Goal: Task Accomplishment & Management: Use online tool/utility

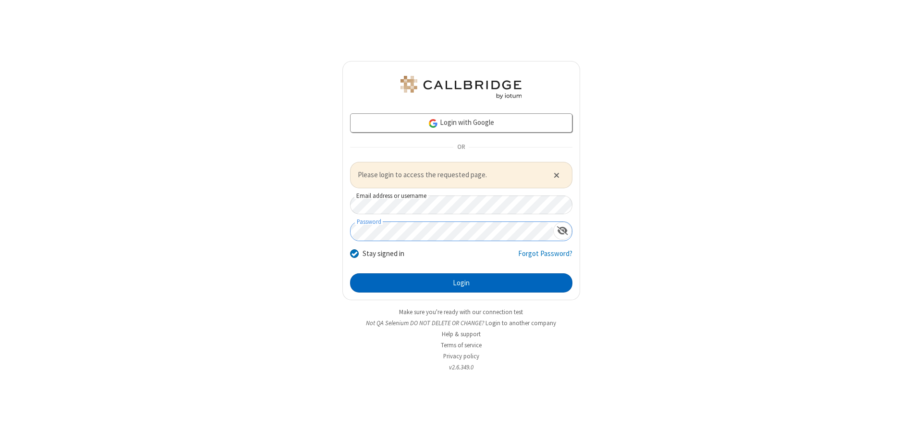
click at [461, 282] on button "Login" at bounding box center [461, 282] width 222 height 19
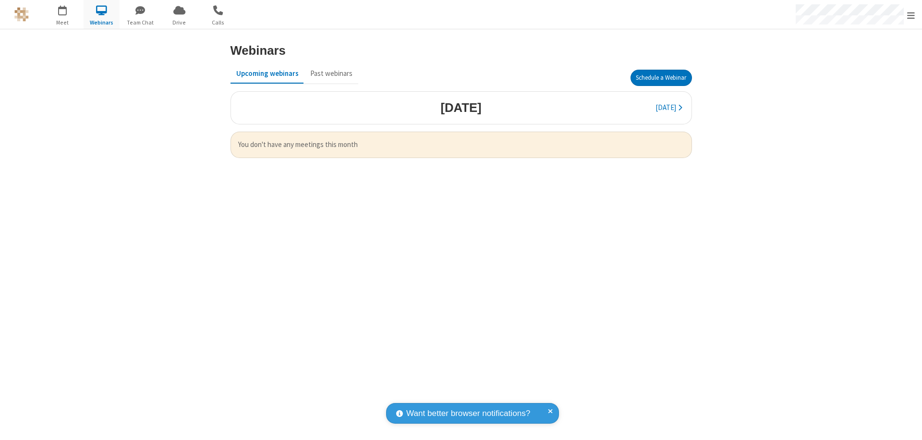
click at [661, 78] on button "Schedule a Webinar" at bounding box center [660, 78] width 61 height 16
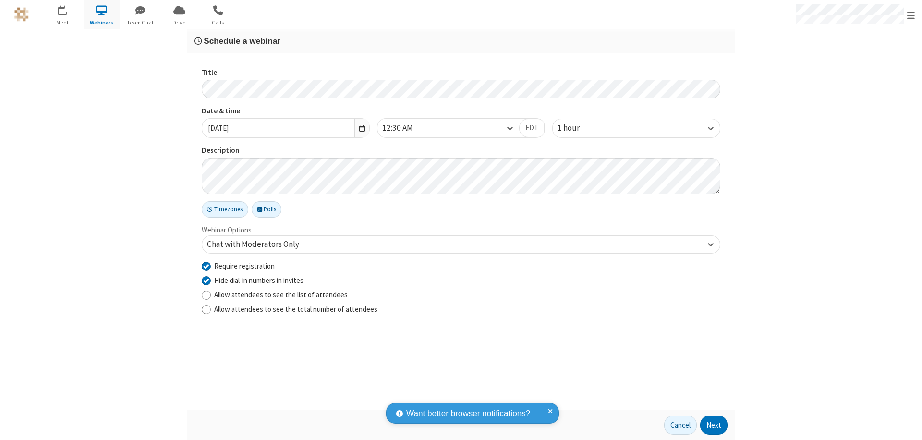
click at [206, 265] on input "Require registration" at bounding box center [206, 266] width 9 height 10
checkbox input "false"
click at [714, 425] on button "Next" at bounding box center [713, 424] width 27 height 19
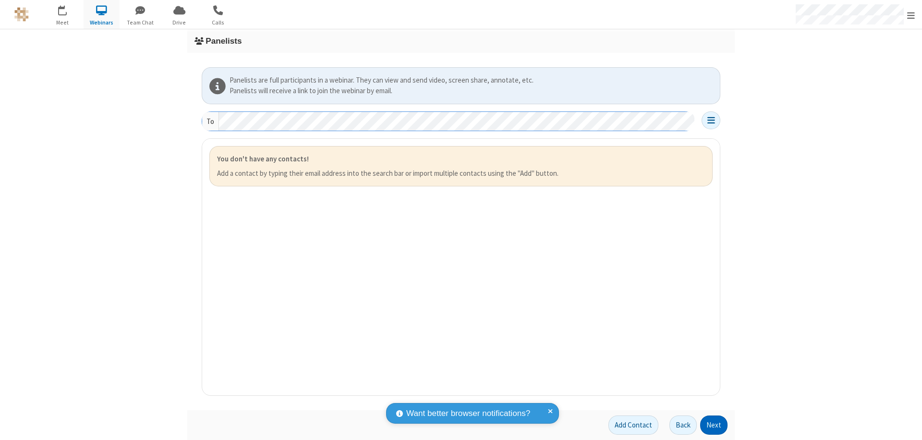
click at [714, 425] on button "Next" at bounding box center [713, 424] width 27 height 19
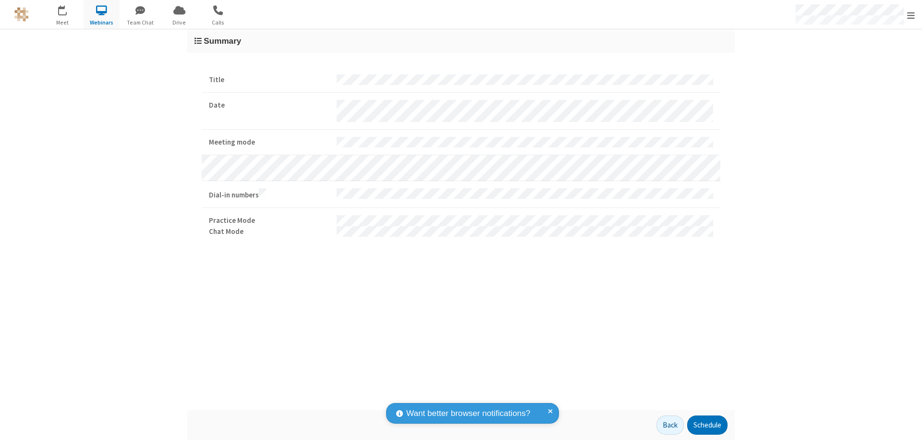
click at [707, 425] on button "Schedule" at bounding box center [707, 424] width 40 height 19
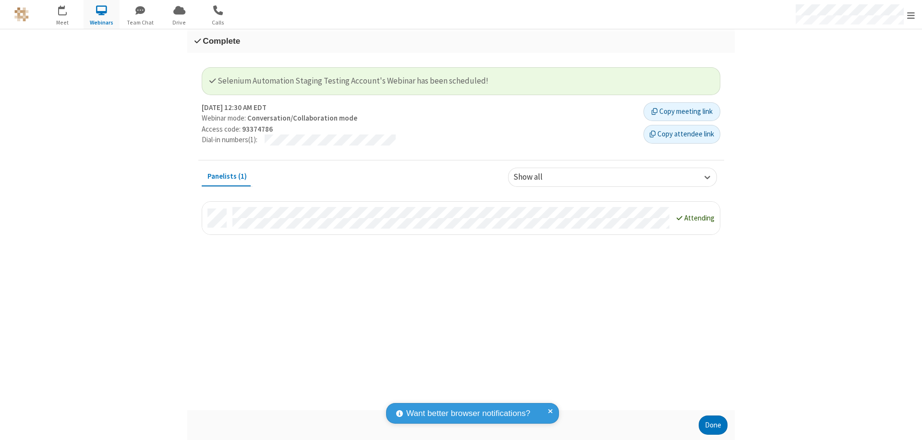
click at [713, 425] on button "Done" at bounding box center [713, 424] width 29 height 19
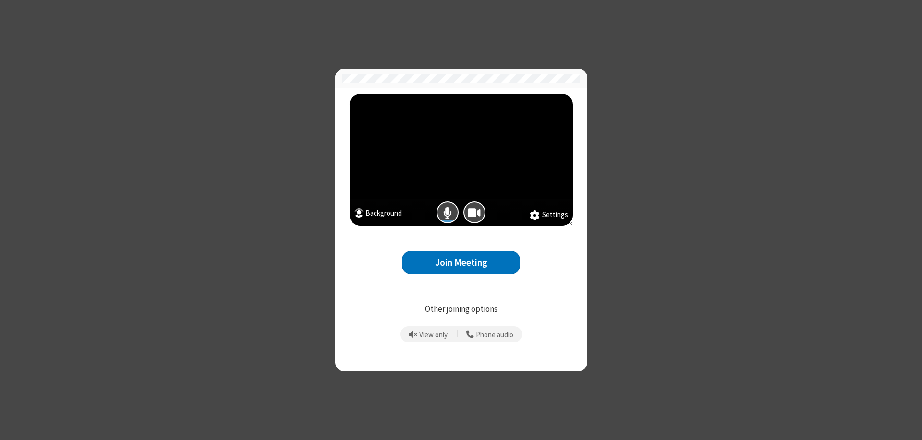
click at [461, 262] on button "Join Meeting" at bounding box center [461, 263] width 118 height 24
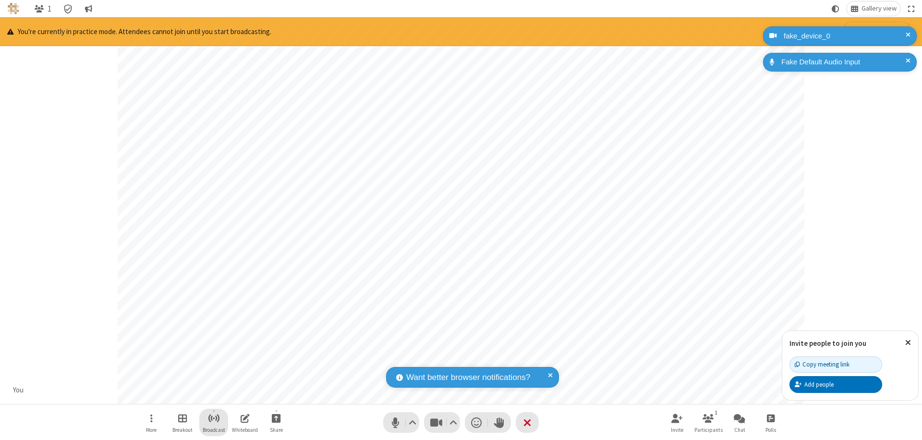
click at [213, 418] on span "Start broadcast" at bounding box center [214, 418] width 12 height 12
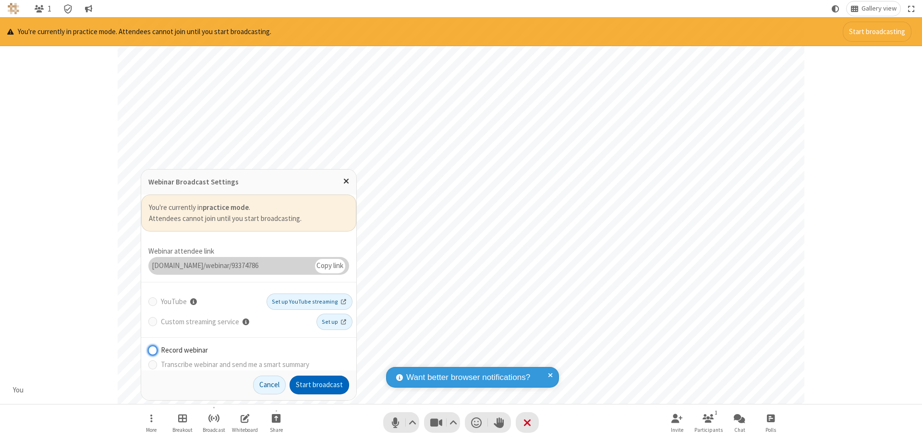
click at [319, 385] on button "Start broadcast" at bounding box center [319, 384] width 60 height 19
